Goal: Check status: Check status

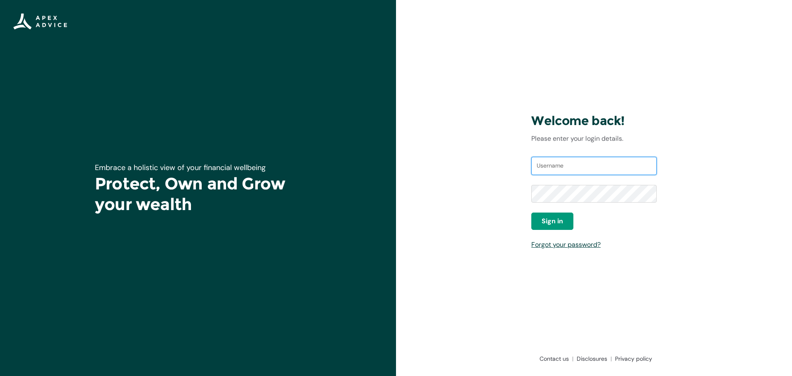
click at [556, 164] on input "Username" at bounding box center [593, 166] width 125 height 18
click at [558, 220] on span "Sign in" at bounding box center [551, 221] width 21 height 10
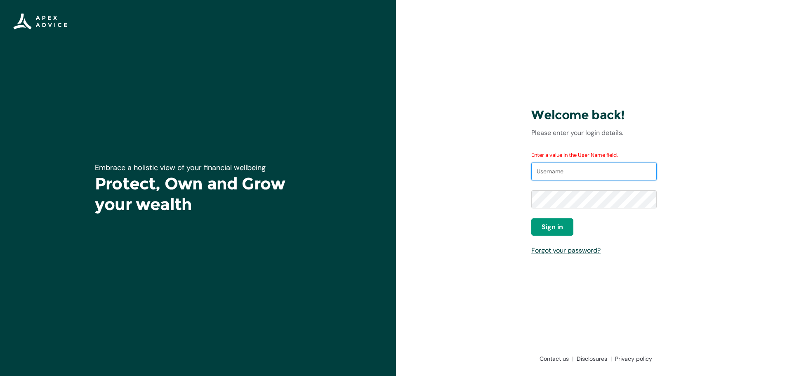
click at [573, 170] on input "Username" at bounding box center [593, 171] width 125 height 18
type input "[EMAIL_ADDRESS][DOMAIN_NAME]"
click at [545, 226] on span "Sign in" at bounding box center [551, 227] width 21 height 10
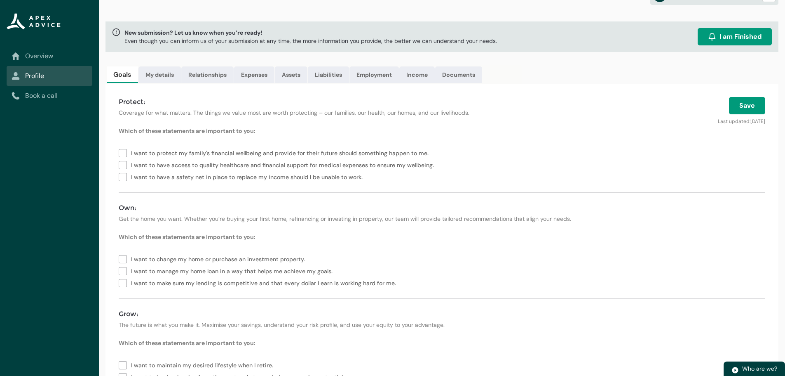
scroll to position [41, 0]
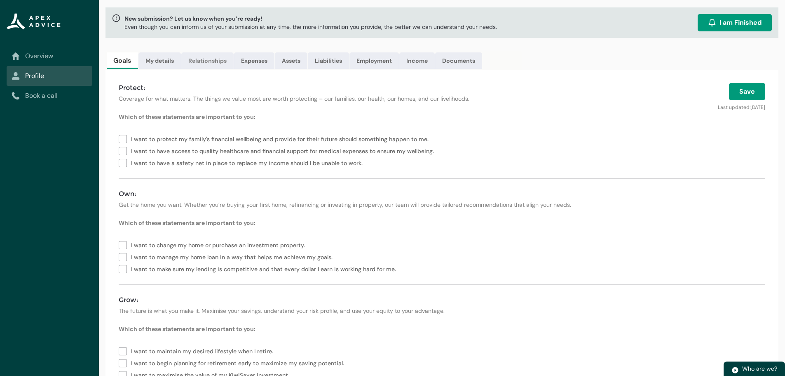
click at [215, 66] on link "Relationships" at bounding box center [207, 60] width 52 height 16
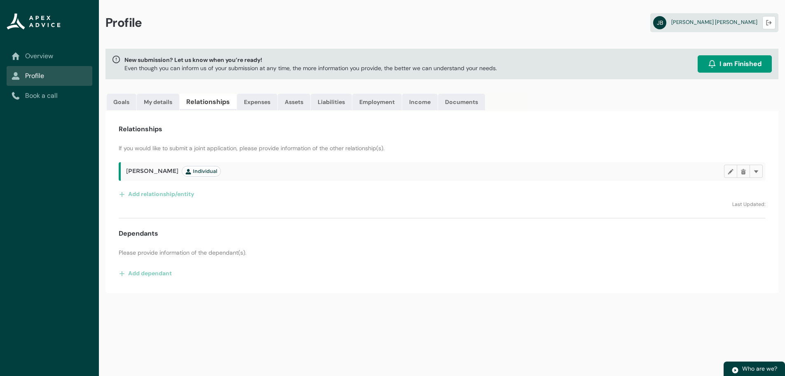
scroll to position [0, 0]
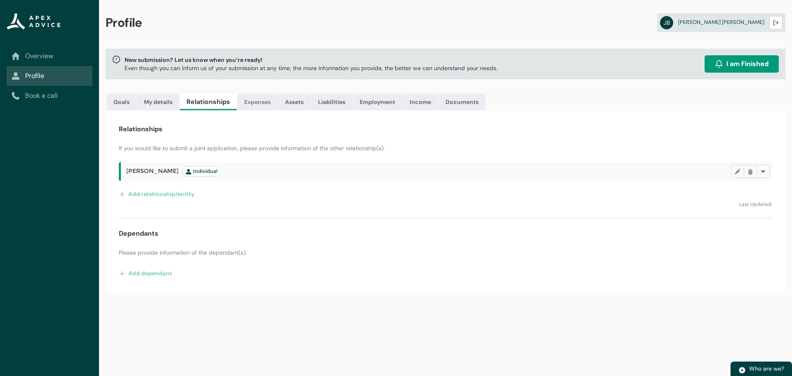
click at [256, 102] on link "Expenses" at bounding box center [257, 102] width 40 height 16
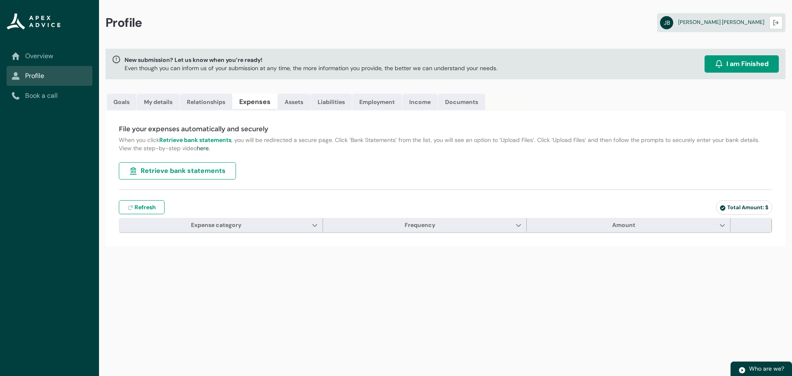
type input "***"
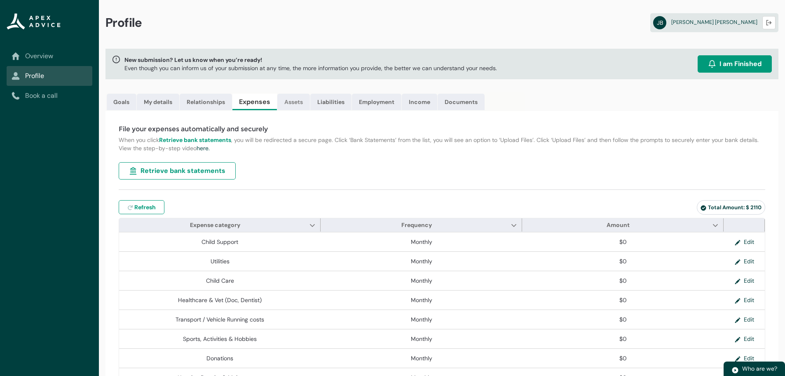
click at [294, 102] on link "Assets" at bounding box center [293, 102] width 33 height 16
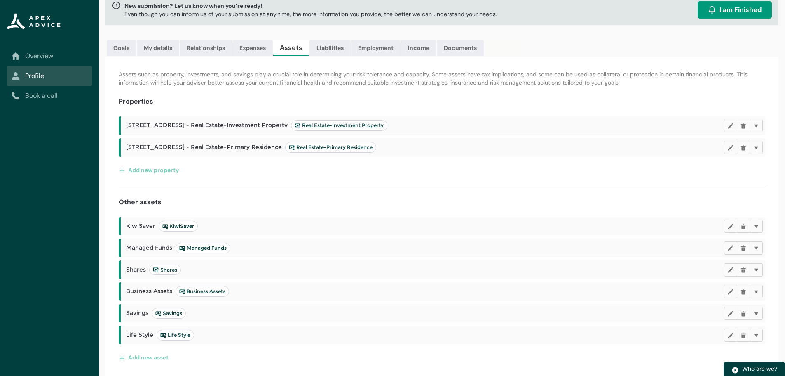
scroll to position [55, 0]
click at [328, 45] on link "Liabilities" at bounding box center [330, 46] width 41 height 16
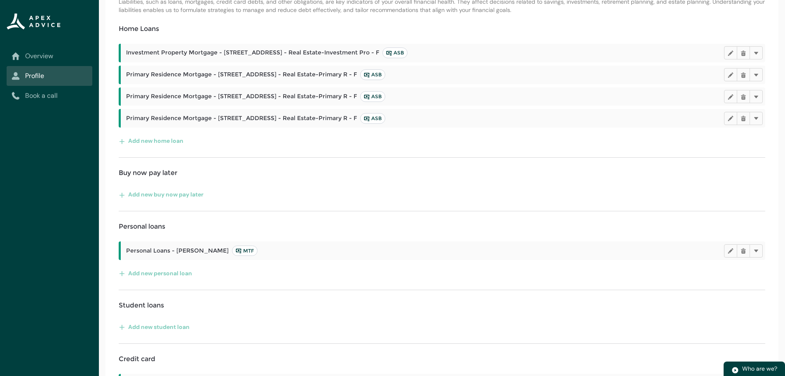
scroll to position [23, 0]
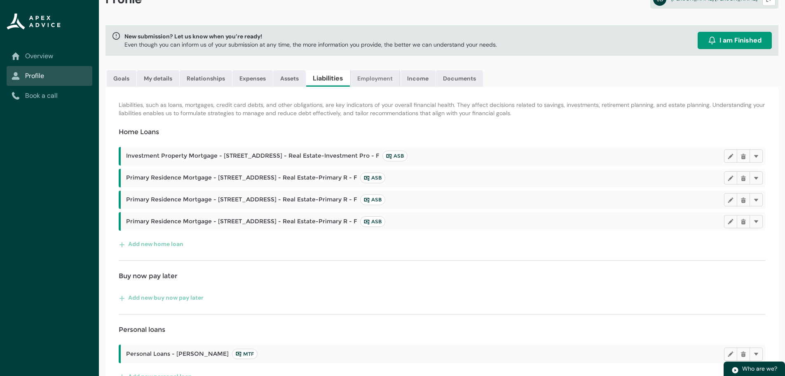
click at [378, 78] on link "Employment" at bounding box center [374, 78] width 49 height 16
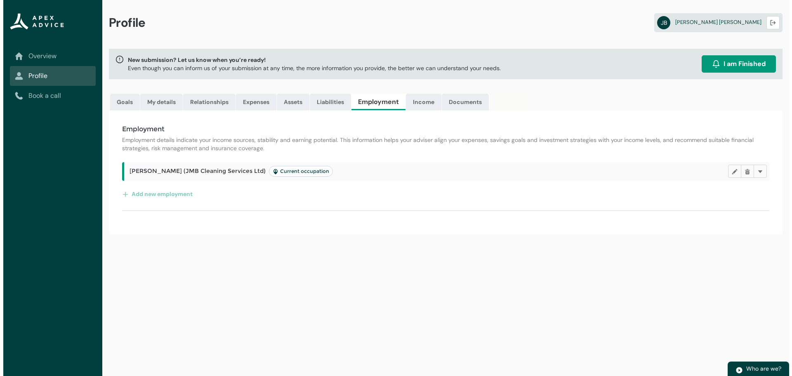
scroll to position [0, 0]
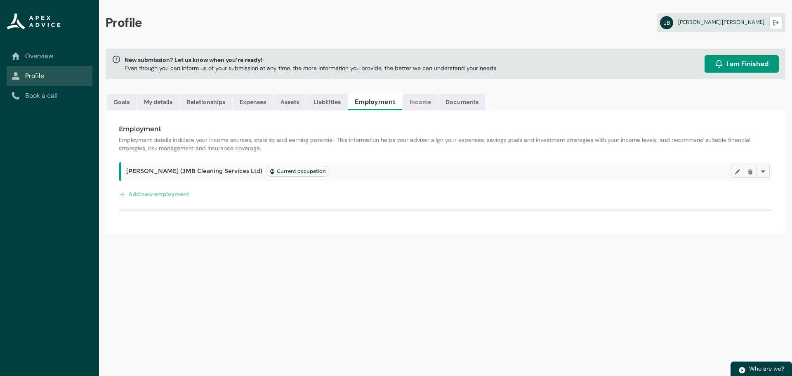
click at [420, 105] on link "Income" at bounding box center [419, 102] width 35 height 16
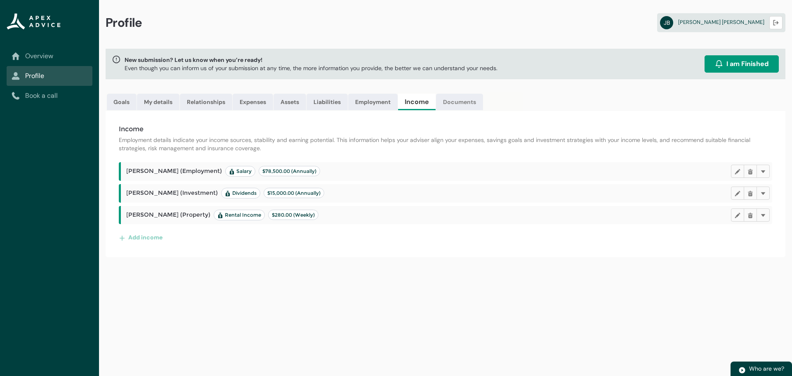
click at [464, 101] on link "Documents" at bounding box center [459, 102] width 47 height 16
